Goal: Information Seeking & Learning: Check status

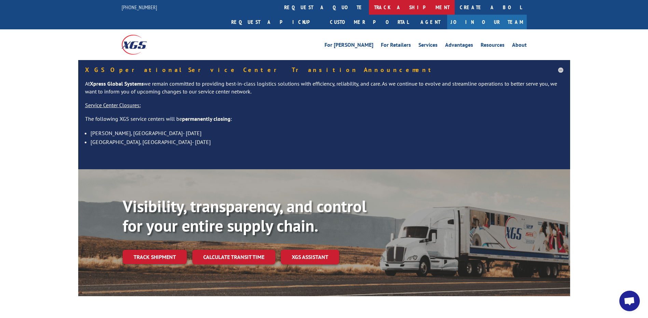
click at [369, 9] on link "track a shipment" at bounding box center [412, 7] width 86 height 15
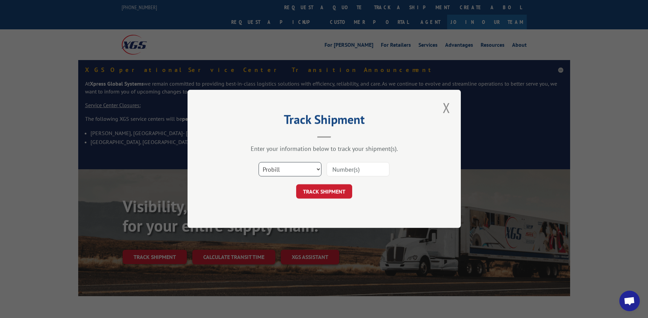
click at [310, 170] on select "Select category... Probill BOL PO" at bounding box center [290, 170] width 63 height 14
select select "po"
click at [259, 163] on select "Select category... Probill BOL PO" at bounding box center [290, 170] width 63 height 14
click at [352, 169] on input at bounding box center [358, 170] width 63 height 14
paste input "69515746"
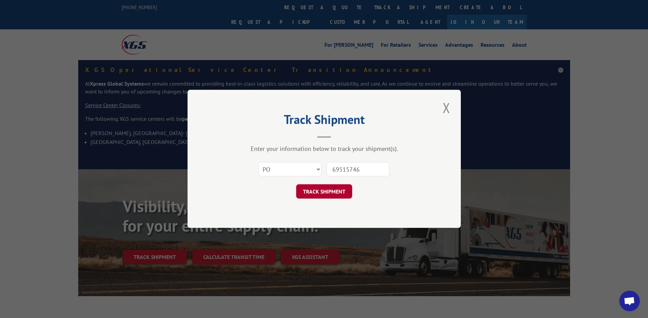
type input "69515746"
click at [320, 190] on button "TRACK SHIPMENT" at bounding box center [324, 192] width 56 height 14
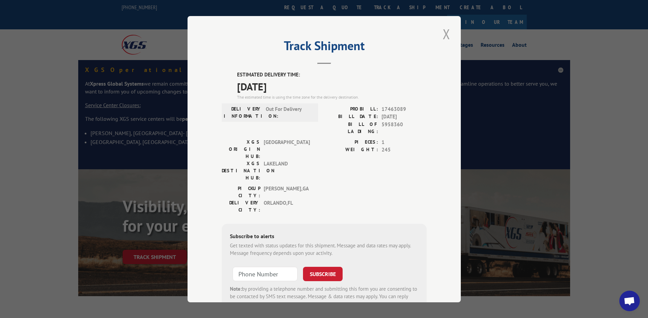
click at [445, 32] on button "Close modal" at bounding box center [447, 34] width 12 height 19
